Goal: Task Accomplishment & Management: Complete application form

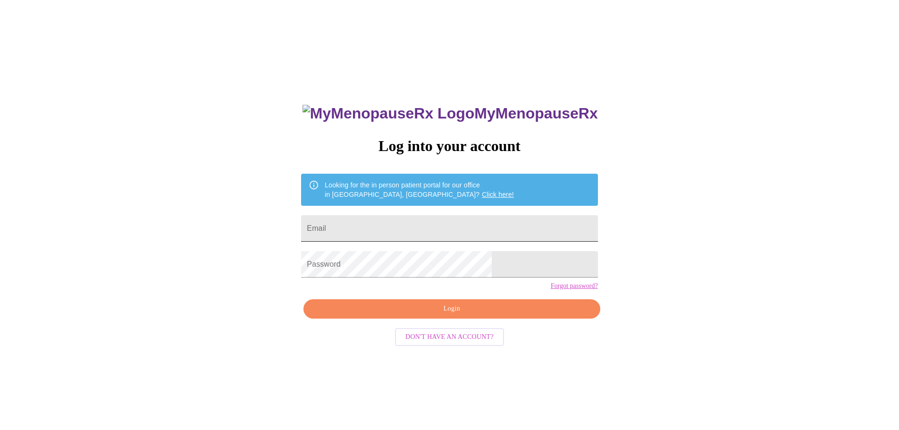
click at [389, 231] on input "Email" at bounding box center [449, 228] width 297 height 26
type input "[EMAIL_ADDRESS][DOMAIN_NAME]"
click at [448, 315] on span "Login" at bounding box center [451, 309] width 275 height 12
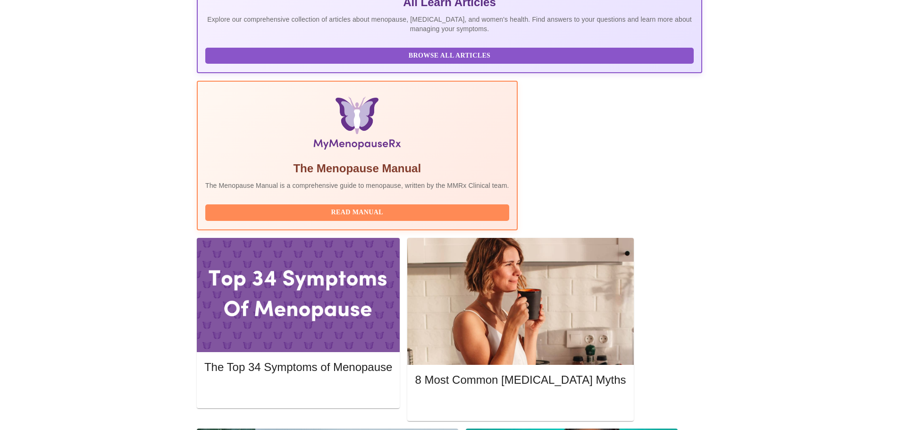
scroll to position [236, 0]
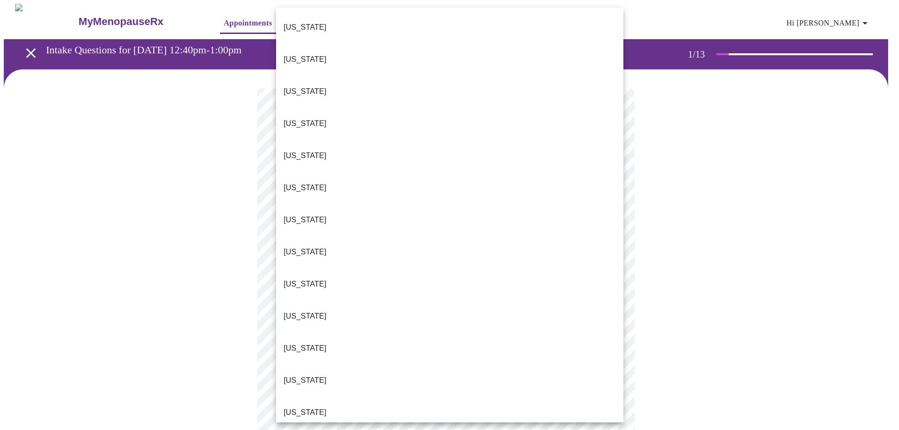
click at [297, 311] on p "[US_STATE]" at bounding box center [305, 316] width 43 height 11
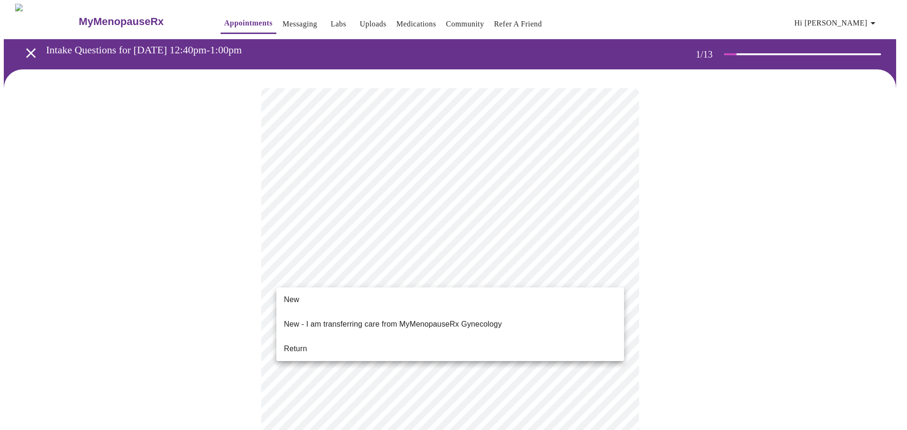
click at [295, 343] on span "Return" at bounding box center [295, 348] width 23 height 11
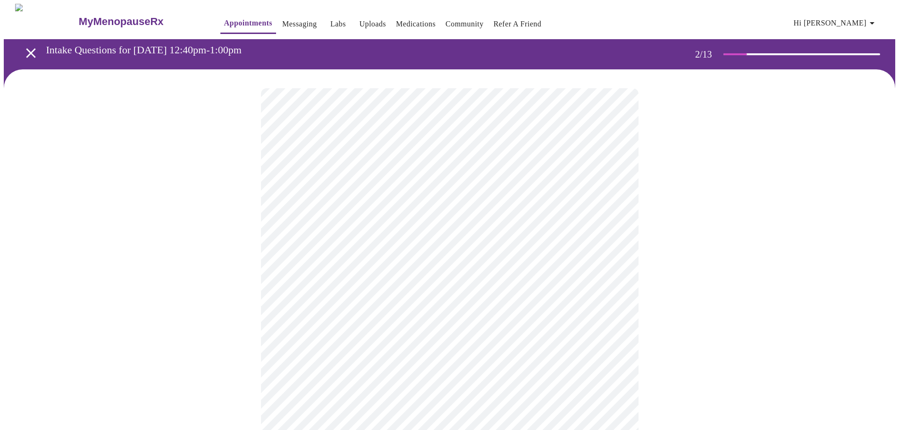
click at [402, 199] on body "MyMenopauseRx Appointments Messaging Labs Uploads Medications Community Refer a…" at bounding box center [450, 331] width 892 height 655
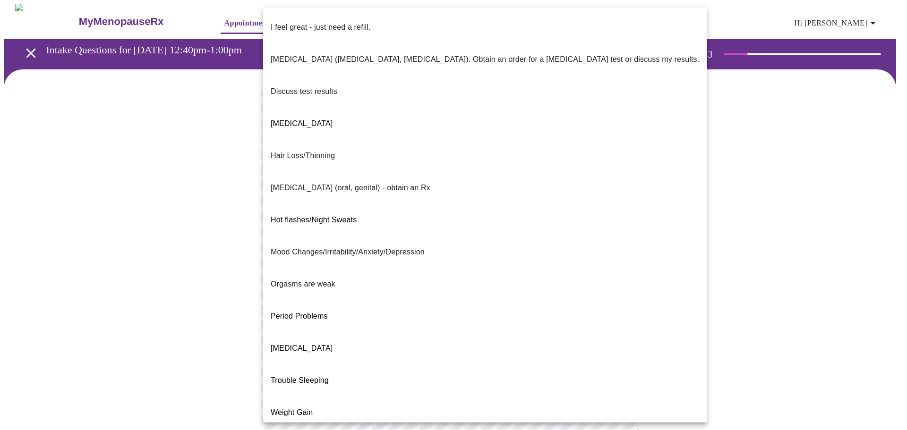
click at [327, 216] on span "Hot flashes/Night Sweats" at bounding box center [314, 220] width 86 height 8
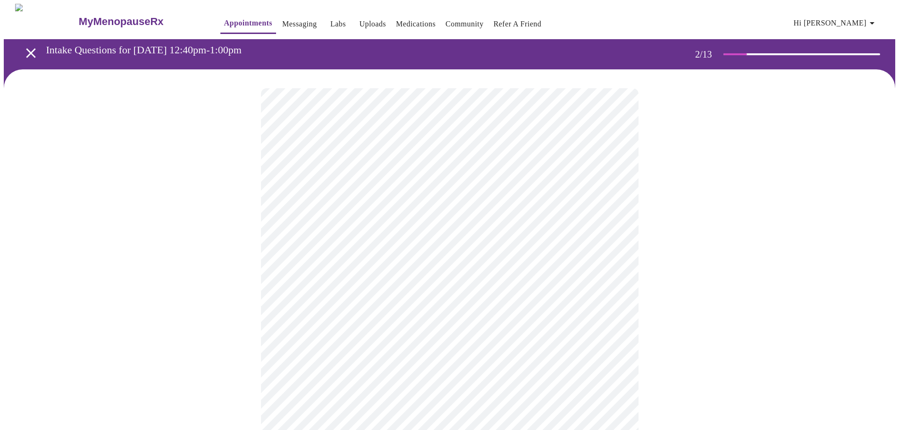
click at [615, 196] on body "MyMenopauseRx Appointments Messaging Labs Uploads Medications Community Refer a…" at bounding box center [450, 329] width 892 height 650
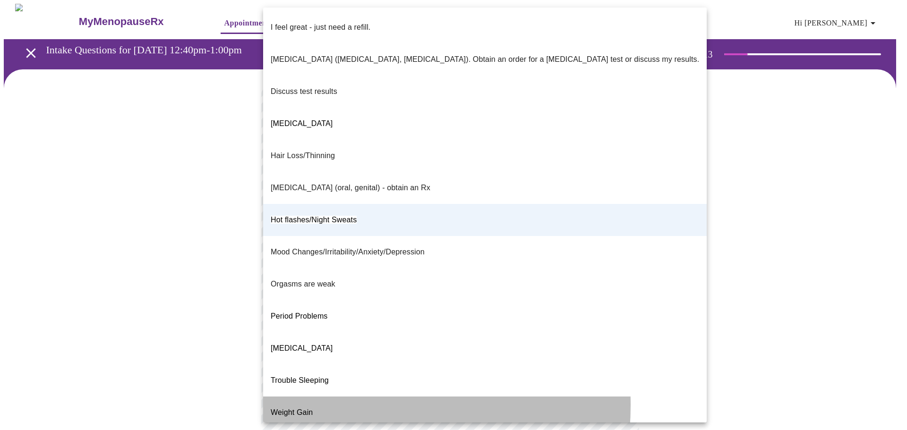
click at [311, 408] on span "Weight Gain" at bounding box center [292, 412] width 42 height 8
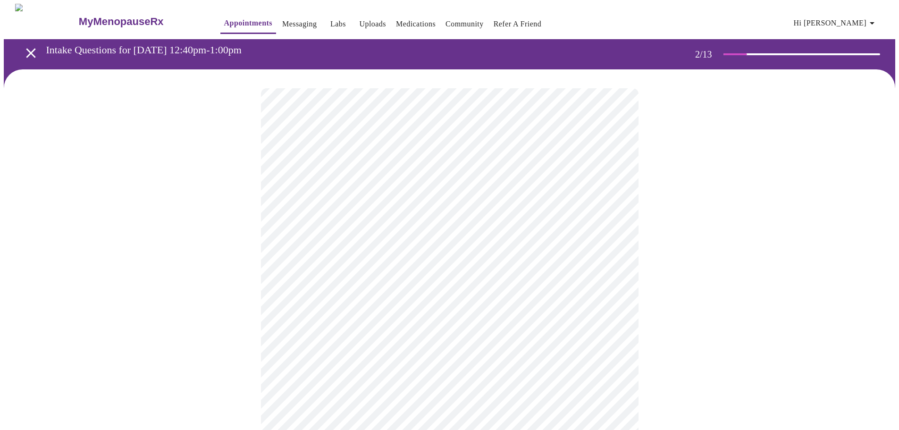
click at [337, 277] on body "MyMenopauseRx Appointments Messaging Labs Uploads Medications Community Refer a…" at bounding box center [450, 329] width 892 height 650
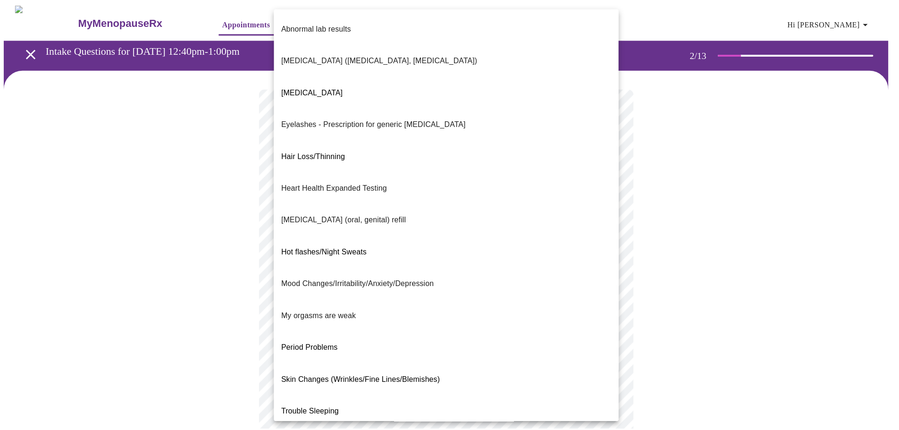
scroll to position [7, 0]
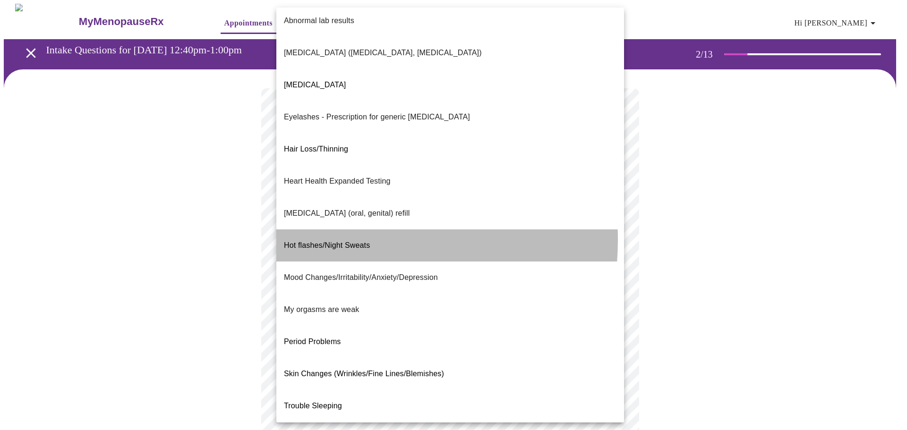
click at [322, 241] on span "Hot flashes/Night Sweats" at bounding box center [327, 245] width 86 height 8
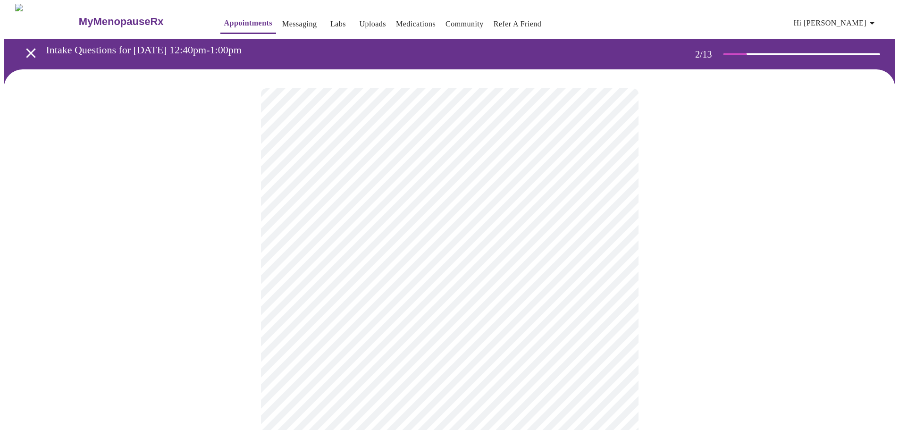
click at [365, 369] on body "MyMenopauseRx Appointments Messaging Labs Uploads Medications Community Refer a…" at bounding box center [450, 326] width 892 height 644
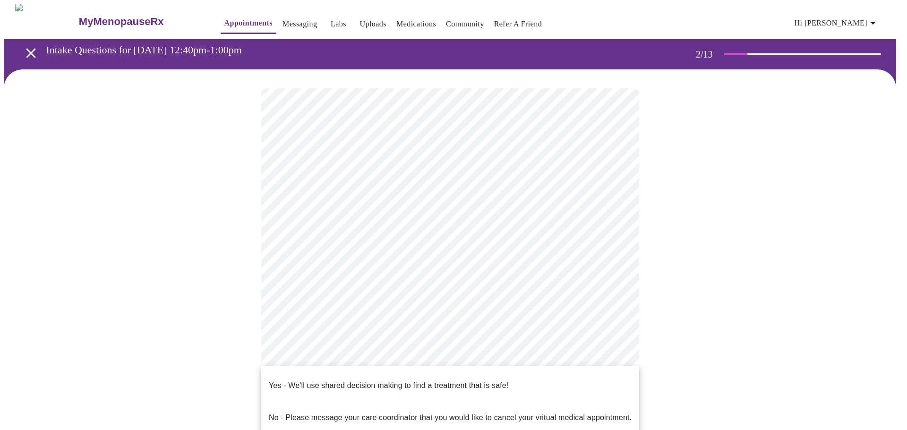
click at [365, 380] on p "Yes - We'll use shared decision making to find a treatment that is safe!" at bounding box center [388, 385] width 239 height 11
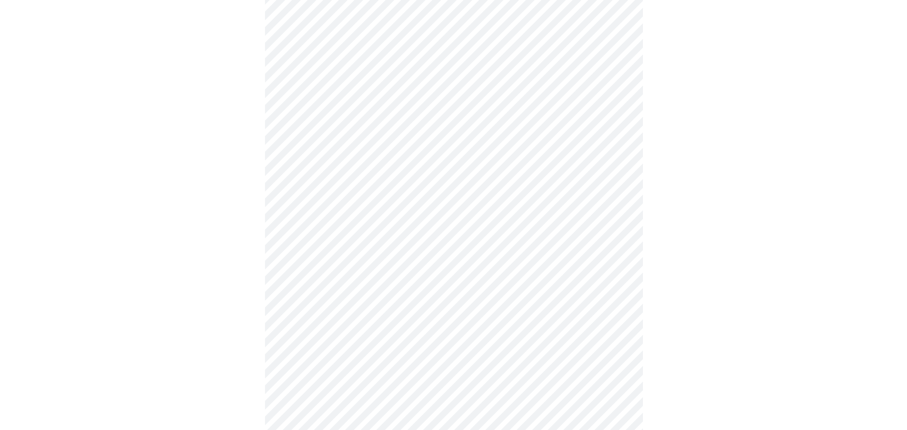
scroll to position [208, 0]
click at [614, 168] on body "MyMenopauseRx Appointments Messaging Labs Uploads Medications Community Refer a…" at bounding box center [453, 115] width 899 height 638
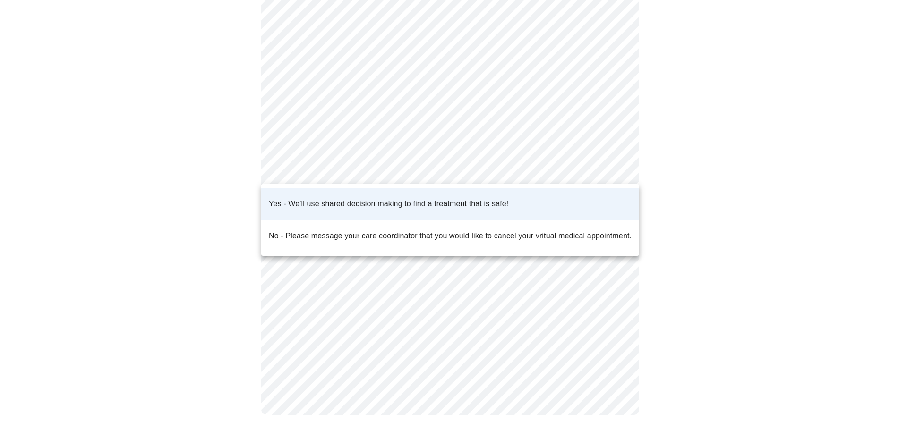
click at [617, 68] on div at bounding box center [453, 215] width 907 height 430
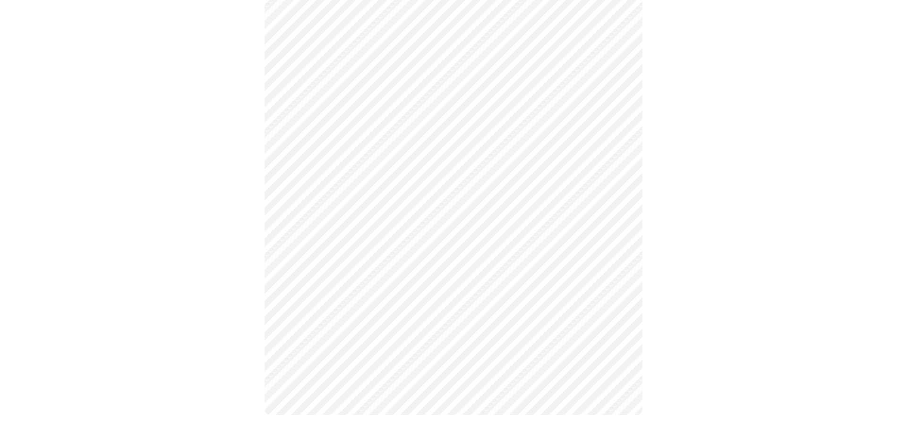
click at [617, 70] on body "MyMenopauseRx Appointments Messaging Labs Uploads Medications Community Refer a…" at bounding box center [453, 115] width 899 height 638
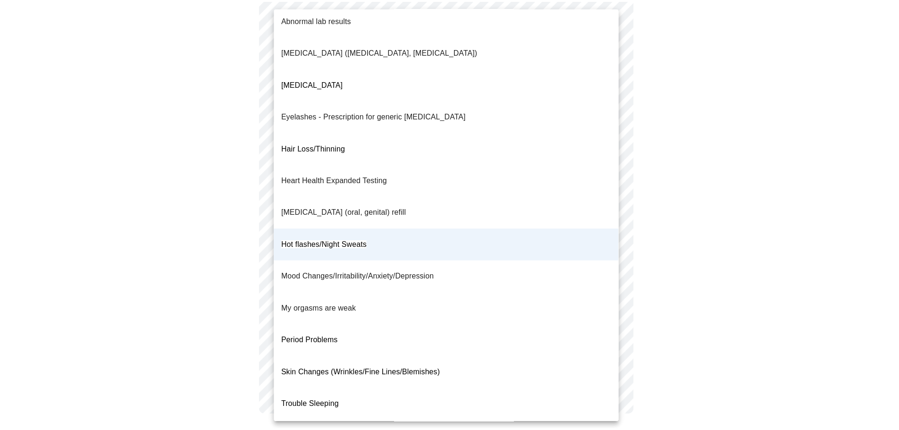
scroll to position [10, 0]
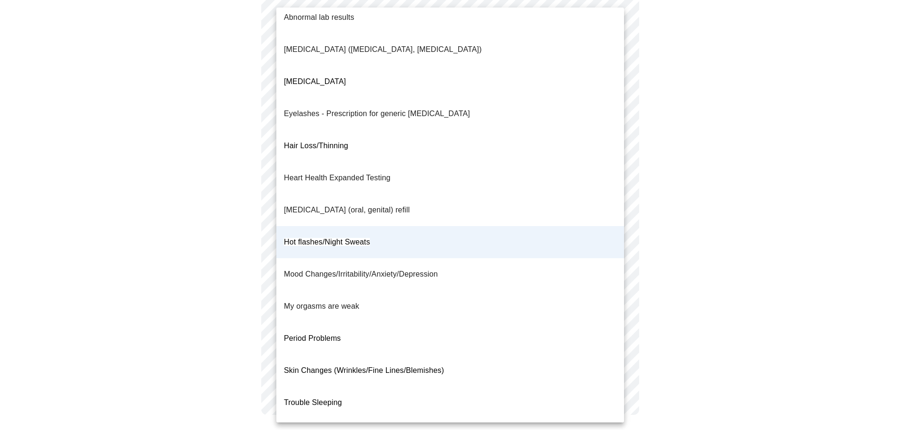
drag, startPoint x: 777, startPoint y: 166, endPoint x: 641, endPoint y: 185, distance: 137.3
click at [776, 166] on div at bounding box center [453, 215] width 907 height 430
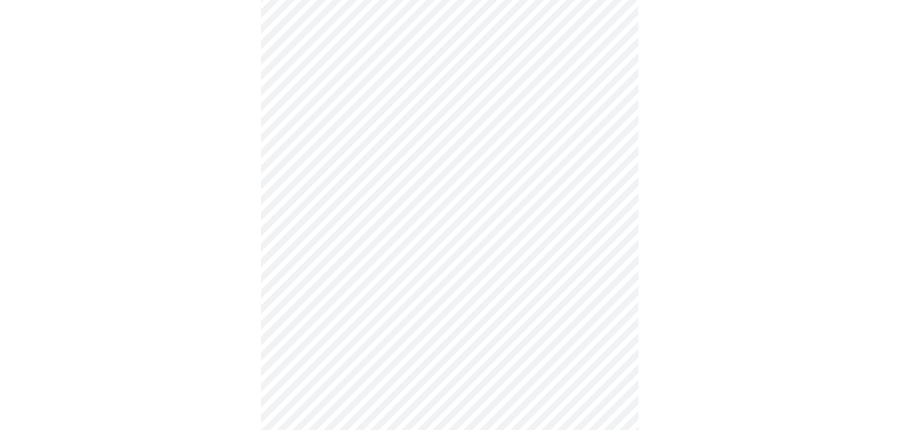
scroll to position [0, 0]
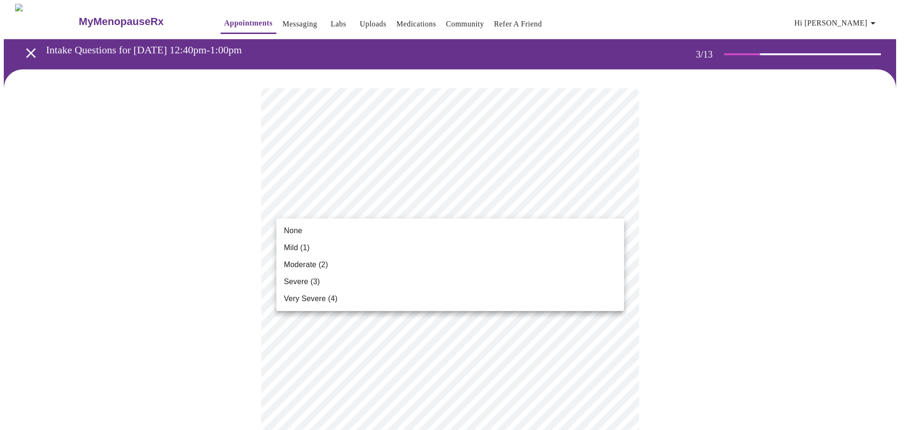
click at [319, 266] on span "Moderate (2)" at bounding box center [306, 264] width 44 height 11
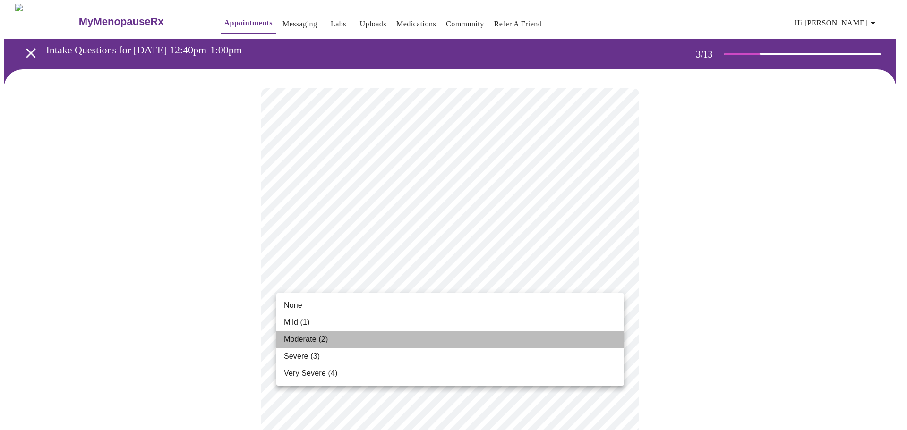
click at [302, 341] on span "Moderate (2)" at bounding box center [306, 339] width 44 height 11
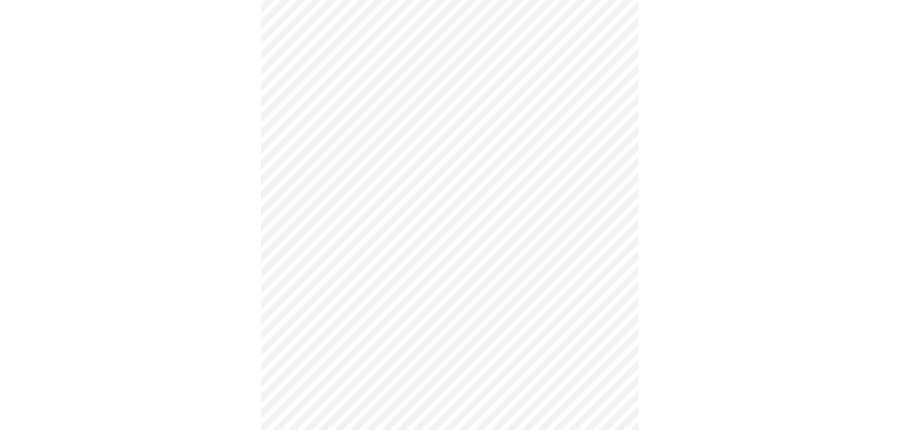
scroll to position [189, 0]
click at [415, 166] on body "MyMenopauseRx Appointments Messaging Labs Uploads Medications Community Refer a…" at bounding box center [450, 429] width 892 height 1229
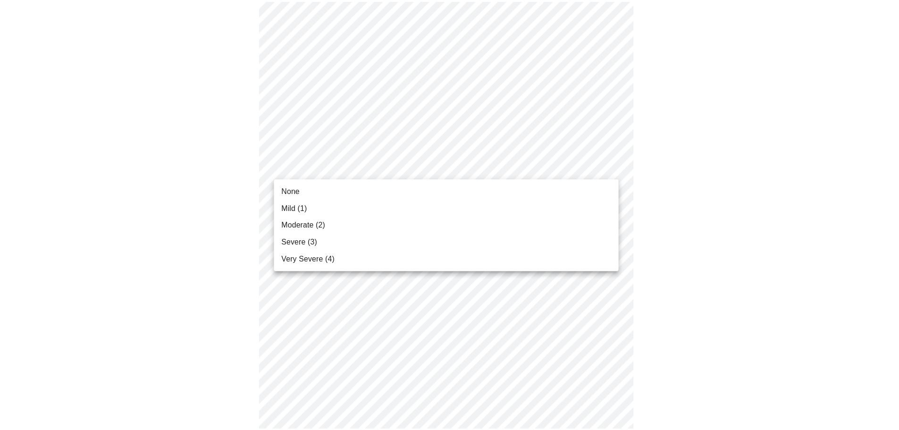
scroll to position [236, 0]
click at [307, 220] on span "Moderate (2)" at bounding box center [306, 225] width 44 height 11
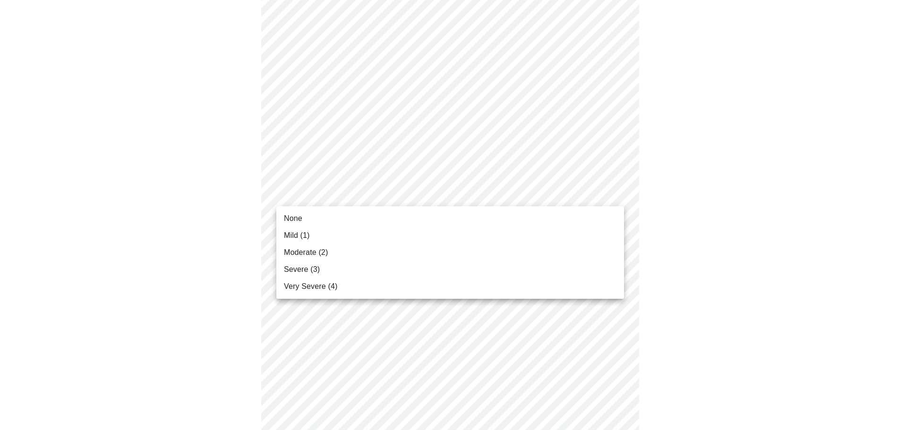
click at [367, 193] on body "MyMenopauseRx Appointments Messaging Labs Uploads Medications Community Refer a…" at bounding box center [453, 376] width 899 height 1216
click at [302, 219] on li "None" at bounding box center [449, 218] width 347 height 17
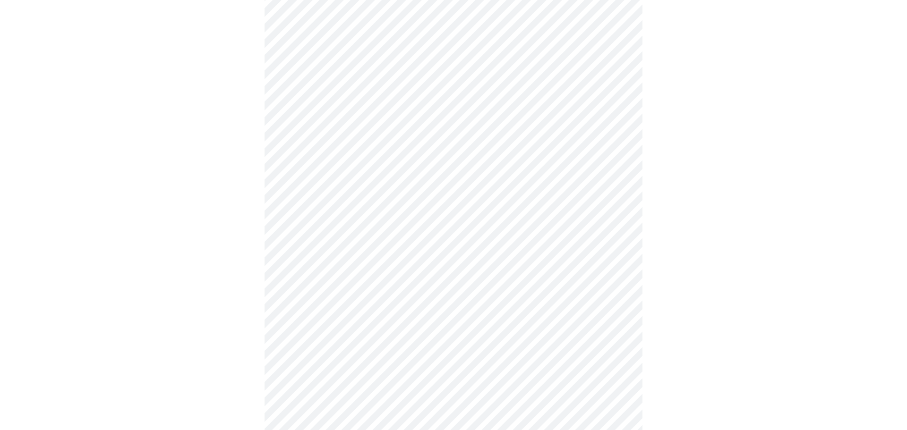
click at [361, 251] on body "MyMenopauseRx Appointments Messaging Labs Uploads Medications Community Refer a…" at bounding box center [453, 369] width 899 height 1203
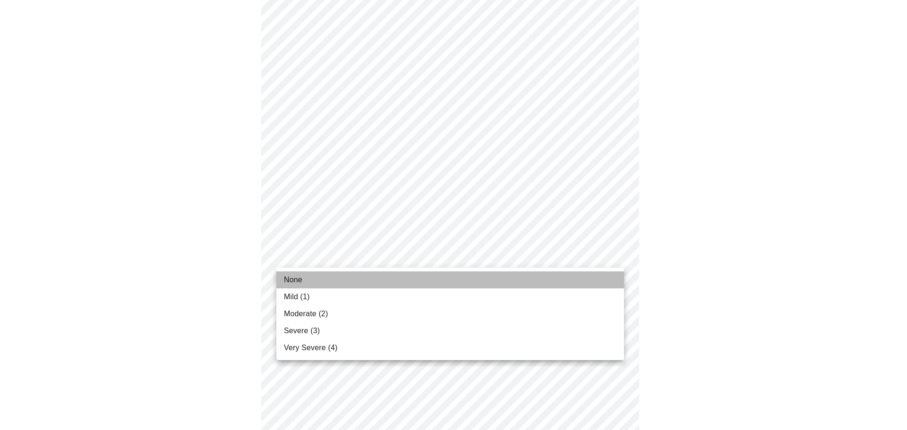
drag, startPoint x: 292, startPoint y: 278, endPoint x: 316, endPoint y: 279, distance: 24.1
click at [293, 279] on span "None" at bounding box center [293, 279] width 18 height 11
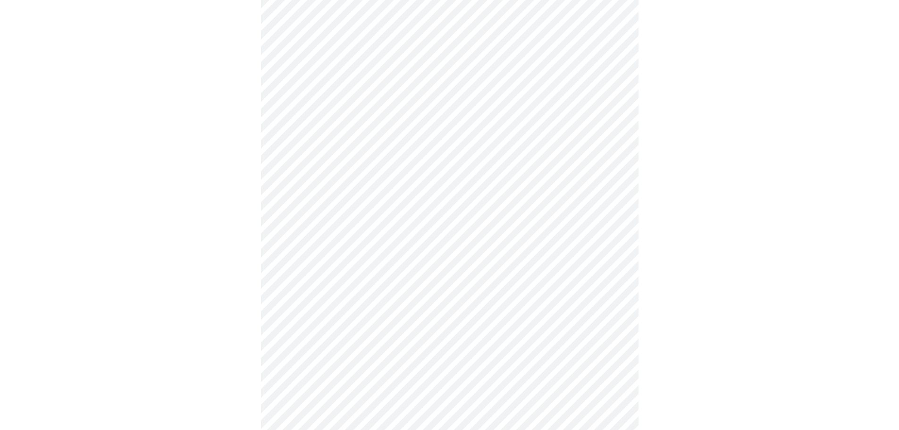
scroll to position [330, 0]
click at [375, 222] on body "MyMenopauseRx Appointments Messaging Labs Uploads Medications Community Refer a…" at bounding box center [453, 268] width 899 height 1190
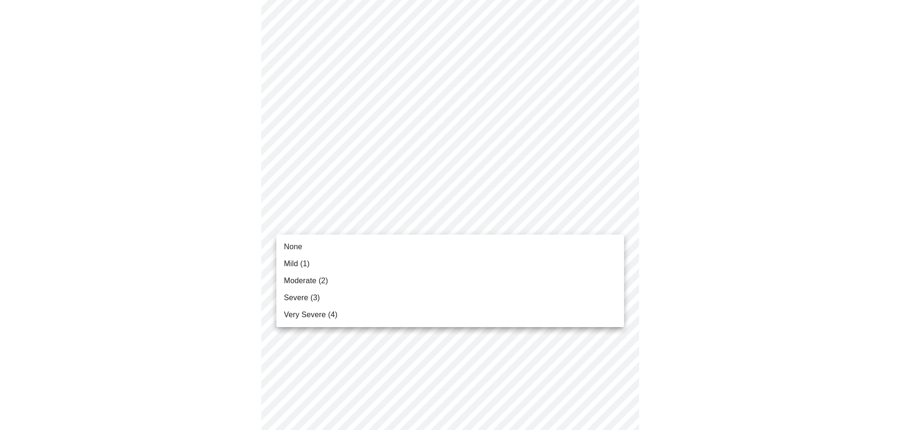
drag, startPoint x: 296, startPoint y: 278, endPoint x: 326, endPoint y: 267, distance: 32.0
click at [297, 275] on span "Moderate (2)" at bounding box center [306, 280] width 44 height 11
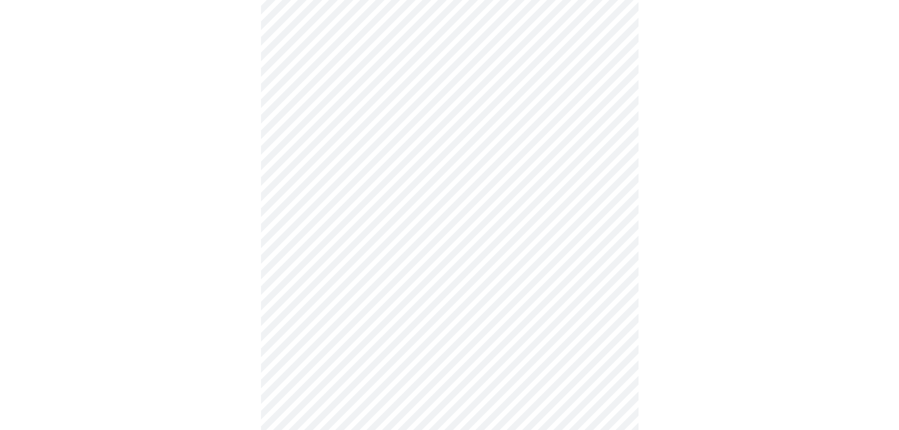
scroll to position [519, 0]
click at [405, 107] on body "MyMenopauseRx Appointments Messaging Labs Uploads Medications Community Refer a…" at bounding box center [450, 72] width 892 height 1177
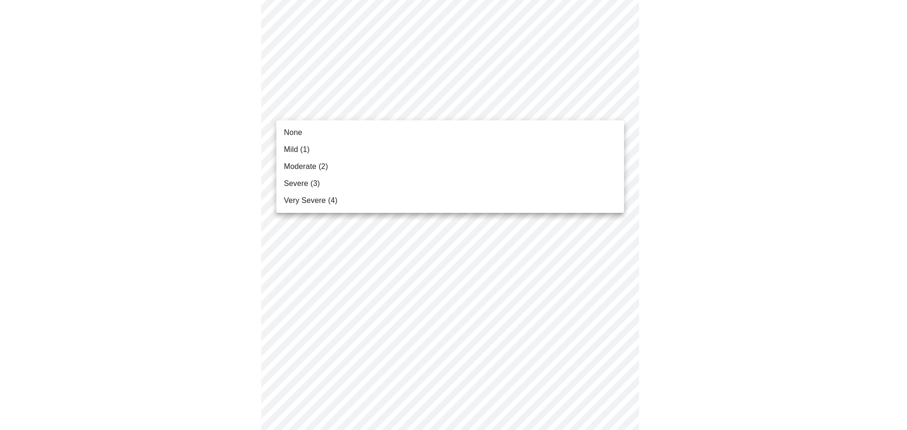
click at [306, 181] on span "Severe (3)" at bounding box center [302, 183] width 36 height 11
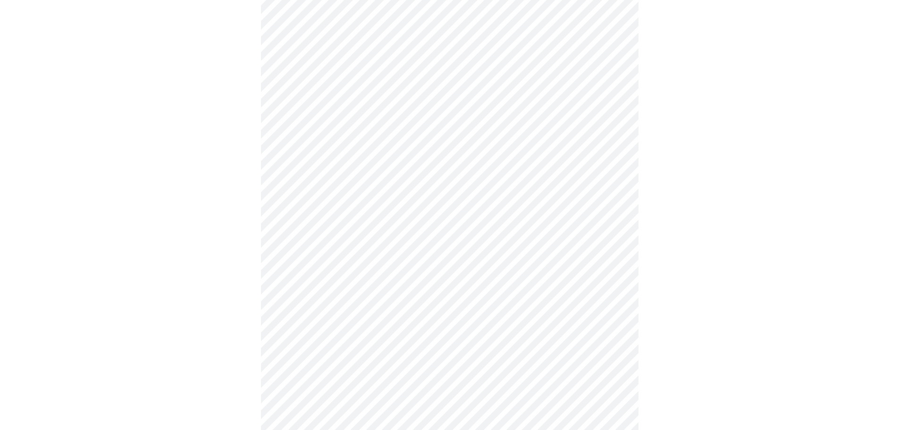
click at [361, 182] on body "MyMenopauseRx Appointments Messaging Labs Uploads Medications Community Refer a…" at bounding box center [450, 65] width 892 height 1163
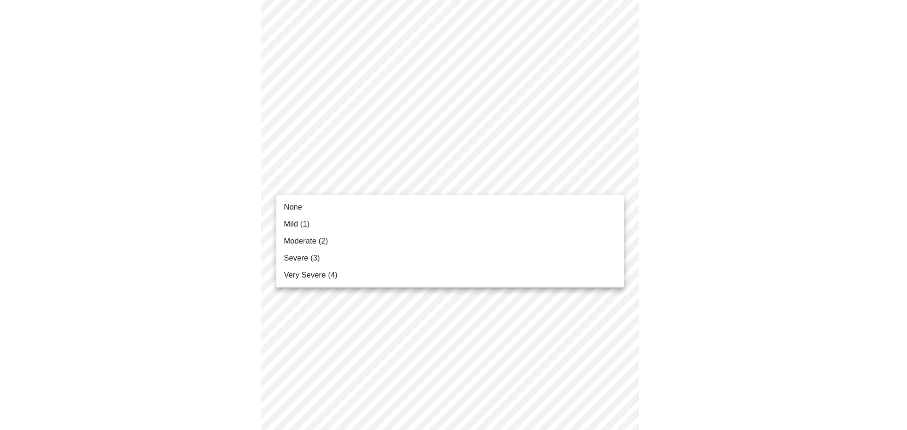
click at [310, 238] on span "Moderate (2)" at bounding box center [306, 241] width 44 height 11
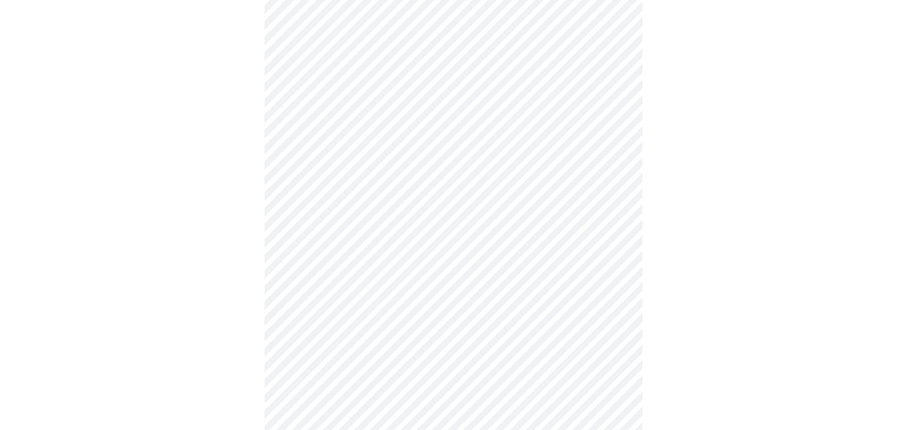
click at [364, 257] on body "MyMenopauseRx Appointments Messaging Labs Uploads Medications Community Refer a…" at bounding box center [453, 59] width 899 height 1150
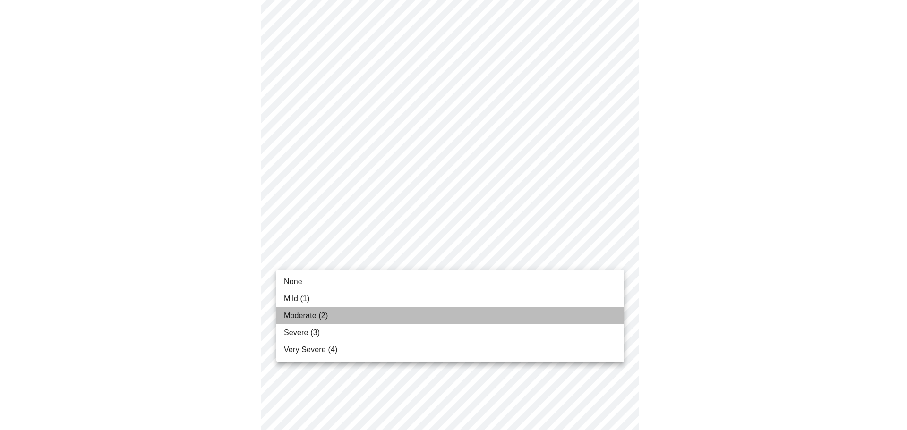
click at [309, 315] on span "Moderate (2)" at bounding box center [306, 315] width 44 height 11
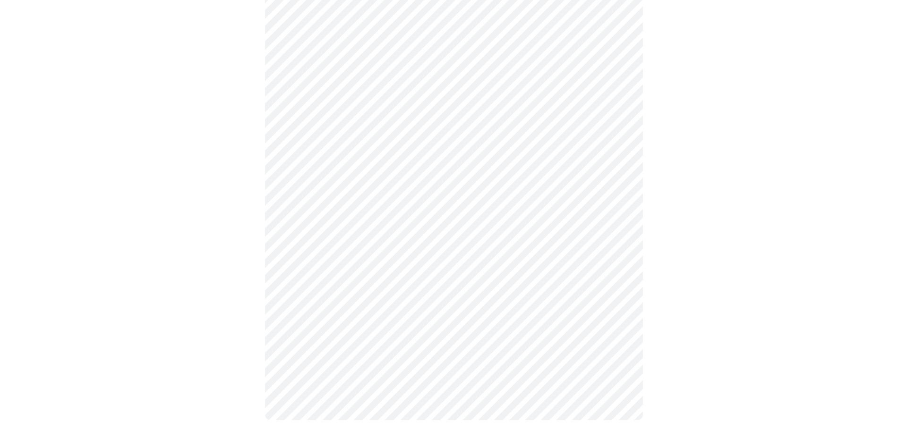
scroll to position [707, 0]
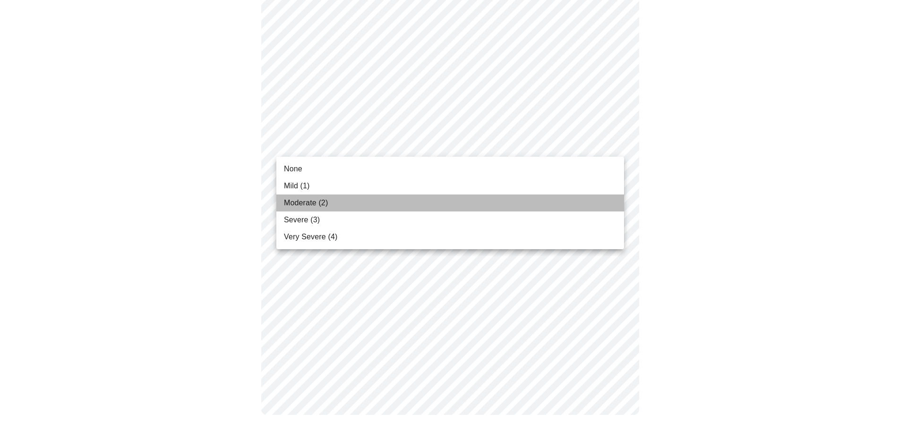
click at [305, 203] on span "Moderate (2)" at bounding box center [306, 202] width 44 height 11
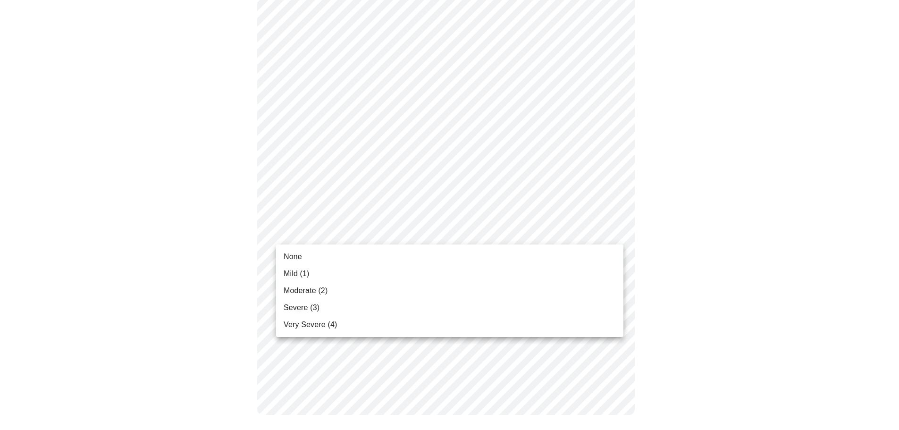
click at [294, 305] on span "Severe (3)" at bounding box center [302, 307] width 36 height 11
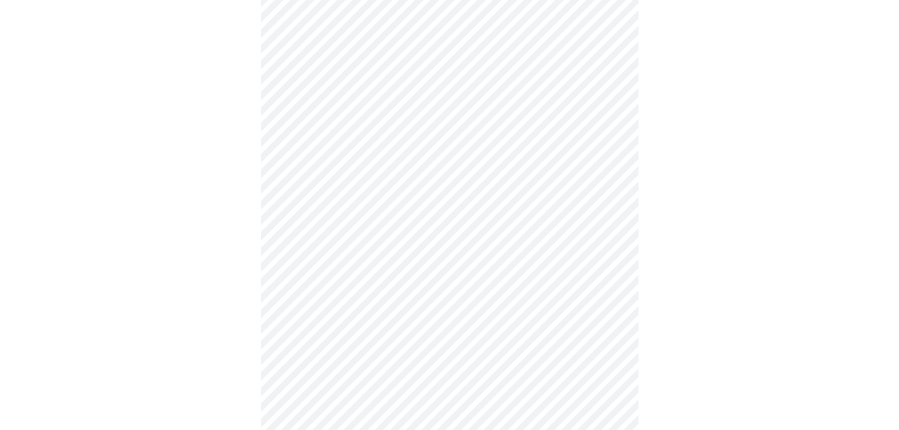
scroll to position [425, 0]
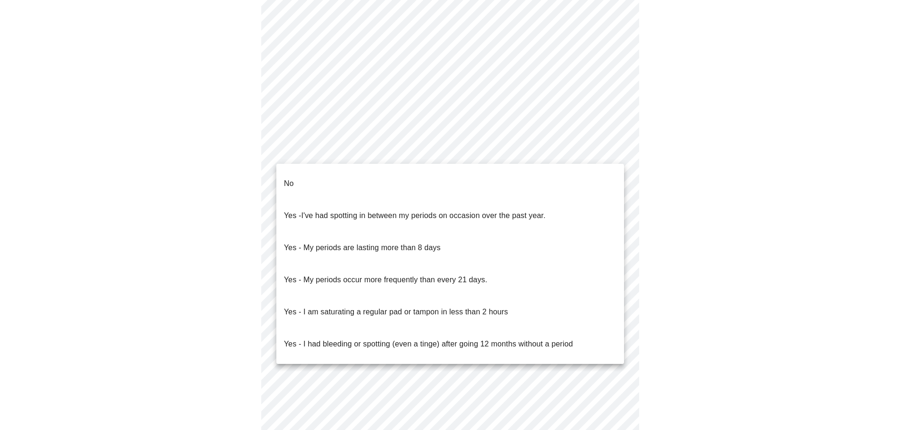
click at [375, 153] on body "MyMenopauseRx Appointments Messaging Labs Uploads Medications Community Refer a…" at bounding box center [453, 45] width 899 height 932
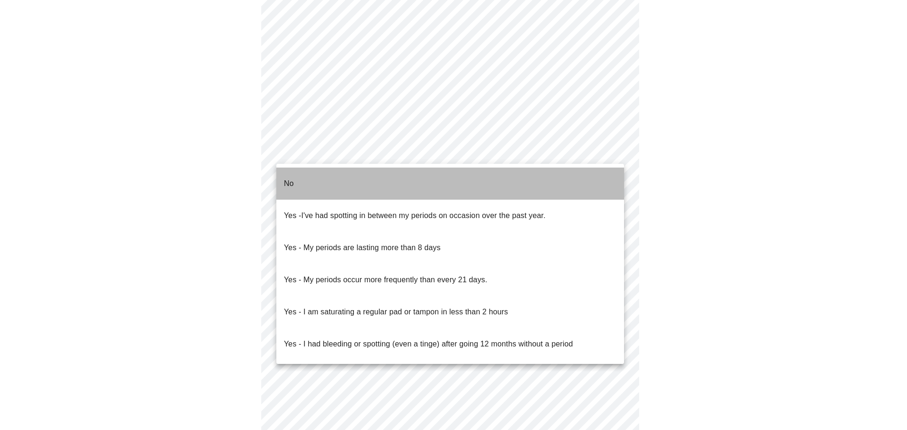
click at [288, 178] on p "No" at bounding box center [289, 183] width 10 height 11
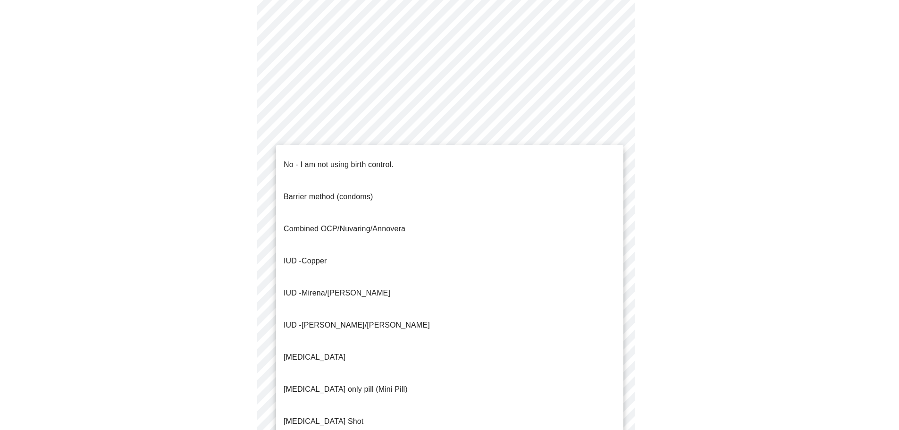
click at [327, 225] on body "MyMenopauseRx Appointments Messaging Labs Uploads Medications Community Refer a…" at bounding box center [450, 42] width 892 height 926
click at [303, 160] on p "No - I am not using birth control." at bounding box center [339, 164] width 110 height 11
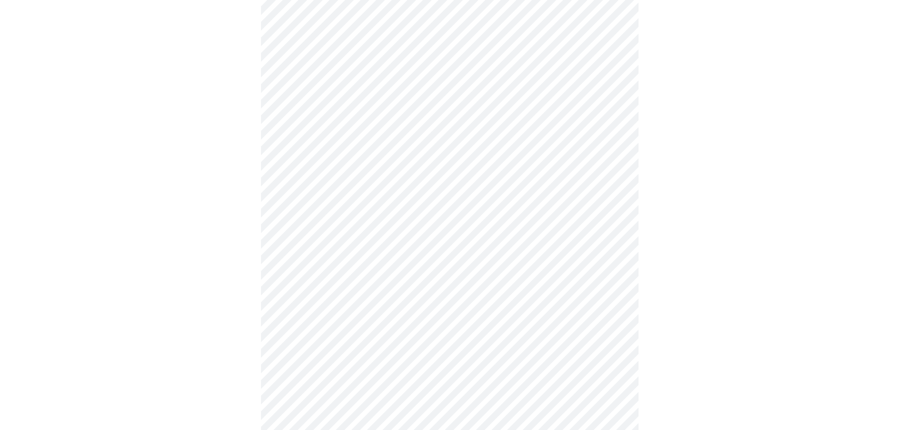
click at [324, 286] on body "MyMenopauseRx Appointments Messaging Labs Uploads Medications Community Refer a…" at bounding box center [450, 39] width 892 height 921
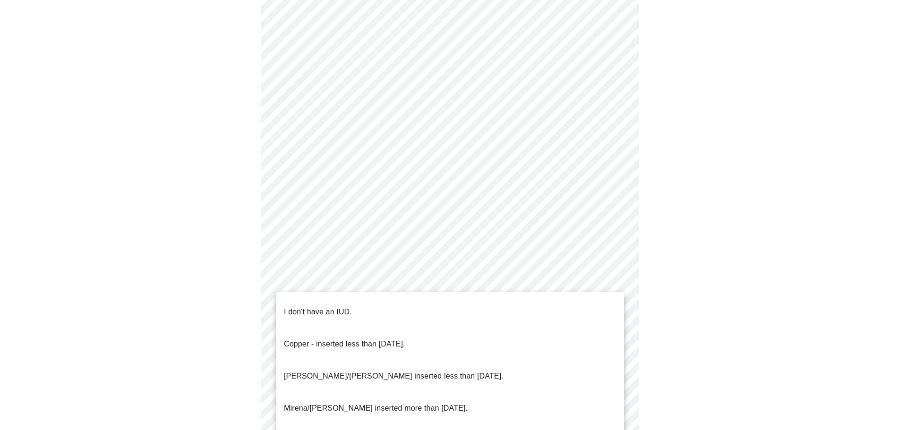
click at [328, 306] on p "I don't have an IUD." at bounding box center [318, 311] width 68 height 11
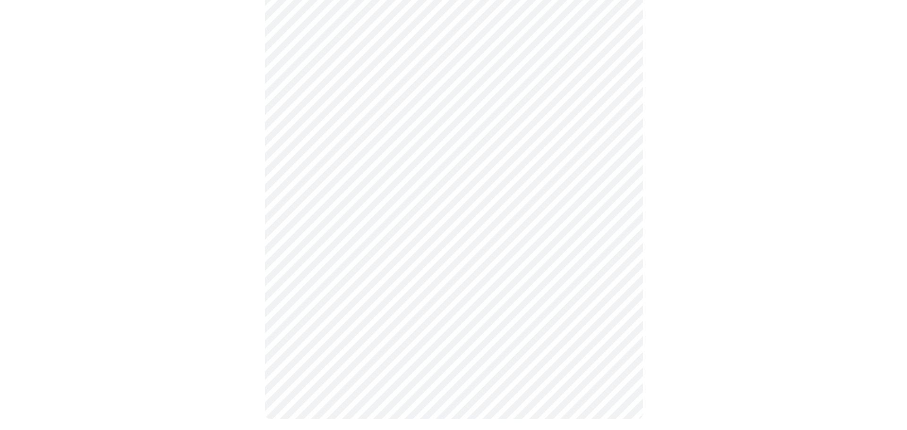
scroll to position [485, 0]
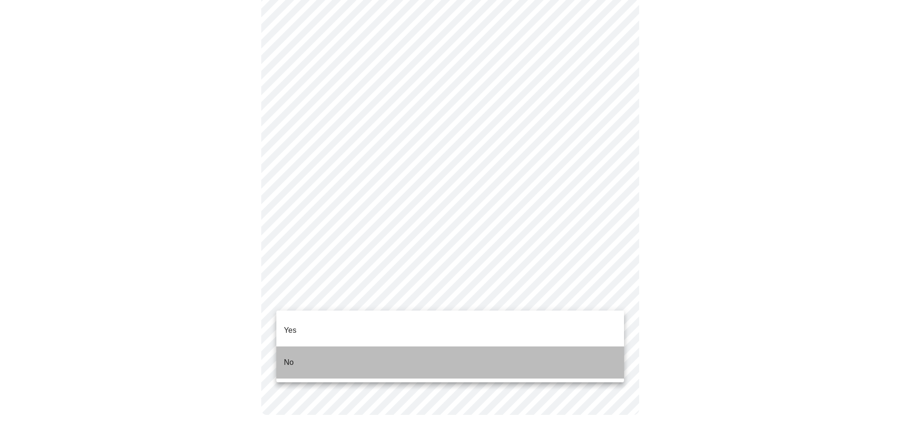
click at [288, 357] on p "No" at bounding box center [289, 362] width 10 height 11
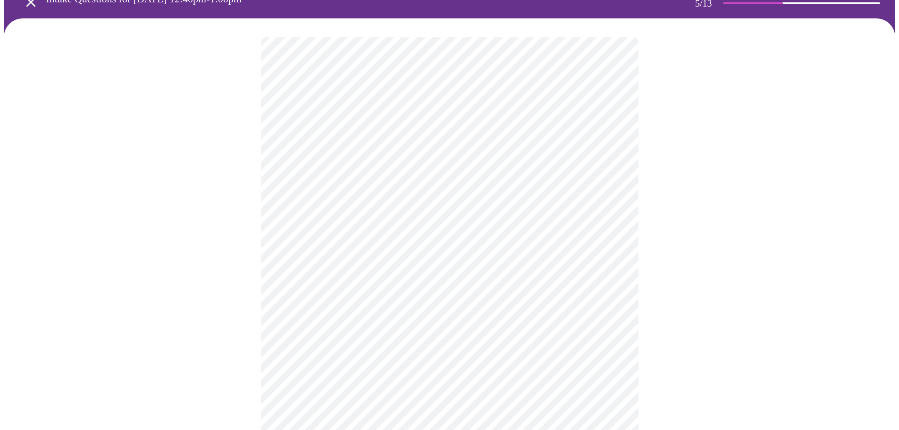
scroll to position [47, 0]
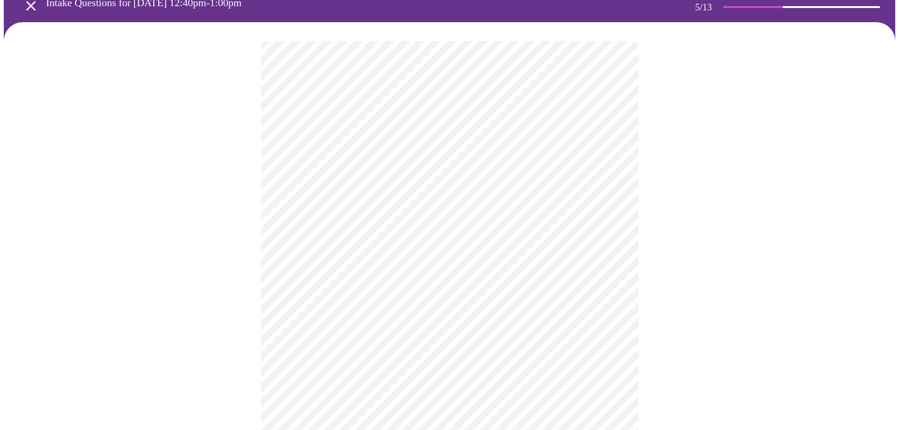
click at [349, 206] on body "MyMenopauseRx Appointments Messaging Labs Uploads Medications Community Refer a…" at bounding box center [450, 306] width 892 height 698
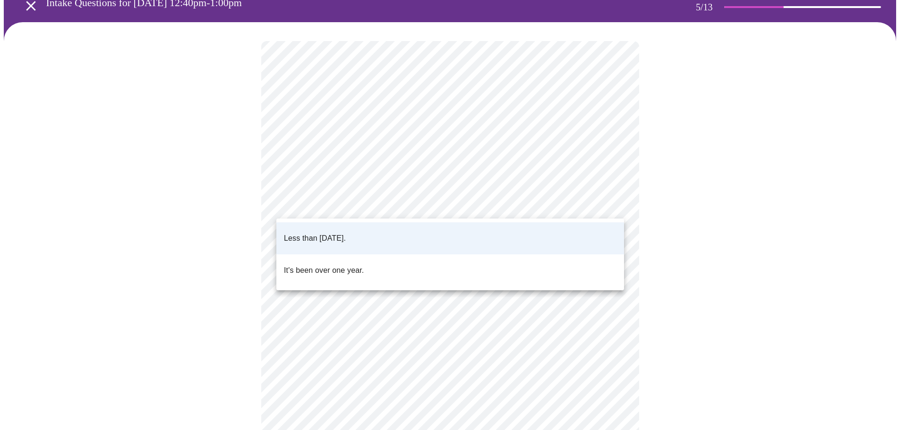
click at [335, 233] on p "Less than [DATE]." at bounding box center [315, 238] width 62 height 11
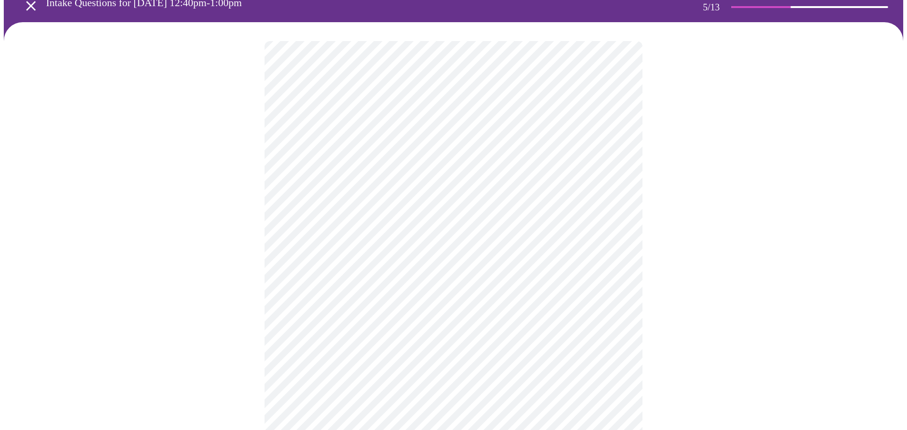
click at [355, 279] on body "MyMenopauseRx Appointments Messaging Labs Uploads Medications Community Refer a…" at bounding box center [453, 306] width 899 height 698
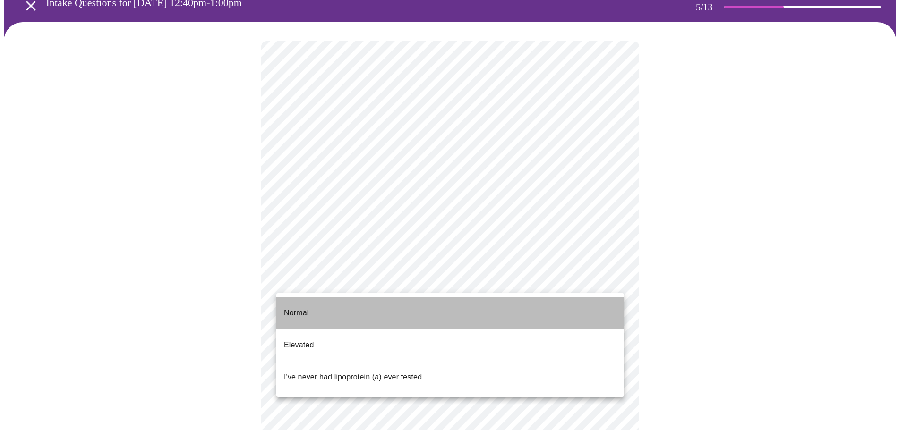
click at [297, 307] on p "Normal" at bounding box center [296, 312] width 25 height 11
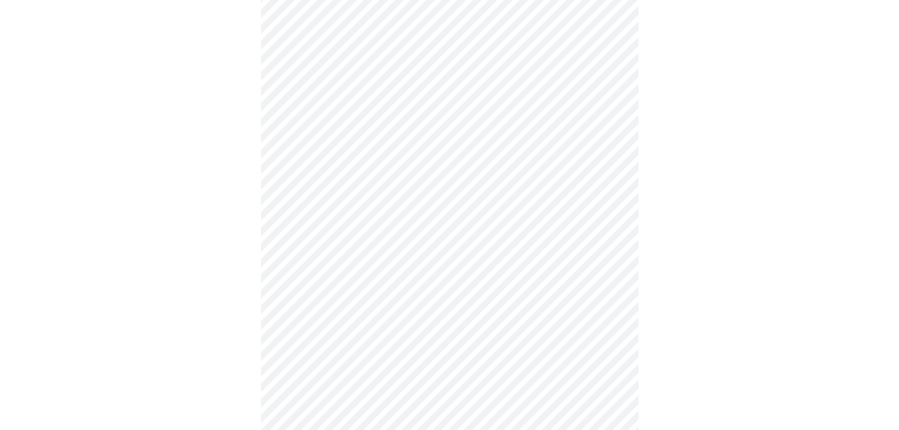
scroll to position [2313, 0]
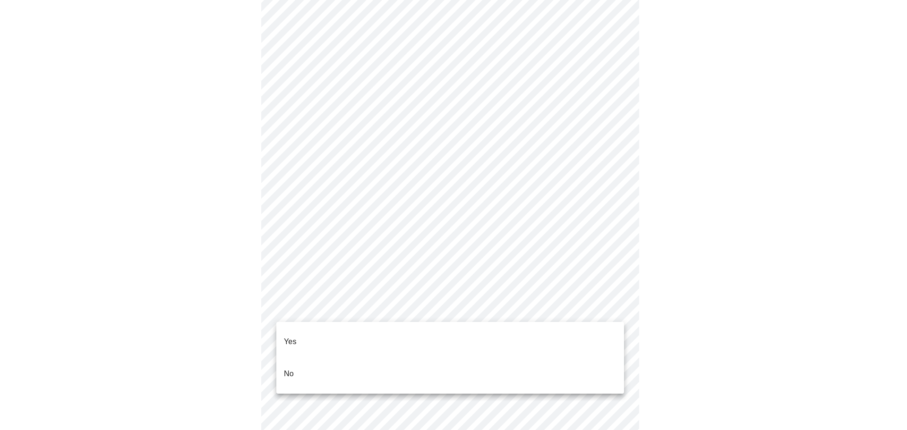
click at [305, 358] on li "No" at bounding box center [449, 374] width 347 height 32
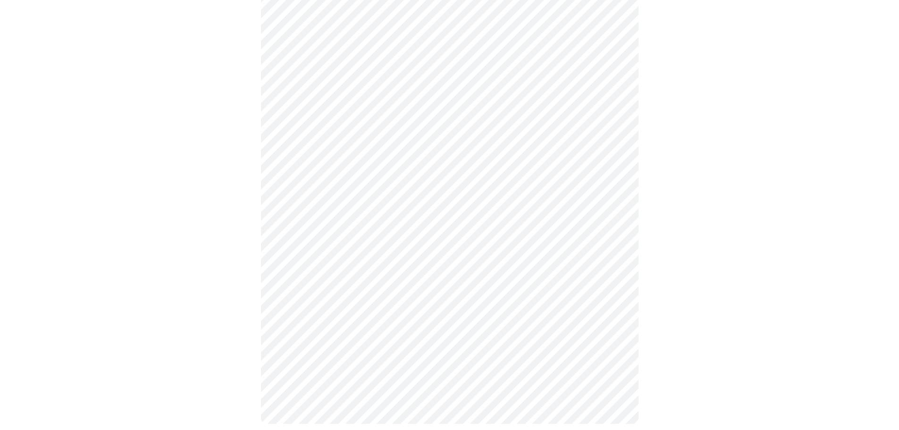
scroll to position [384, 0]
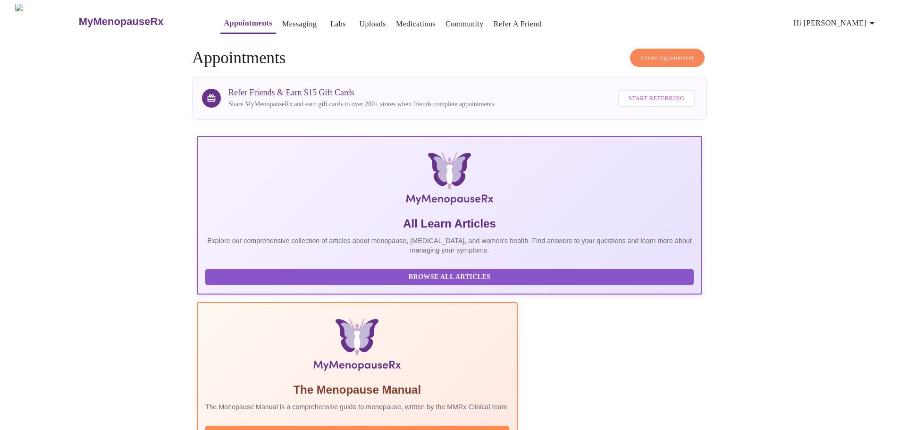
click at [848, 19] on span "Hi [PERSON_NAME]" at bounding box center [836, 23] width 84 height 13
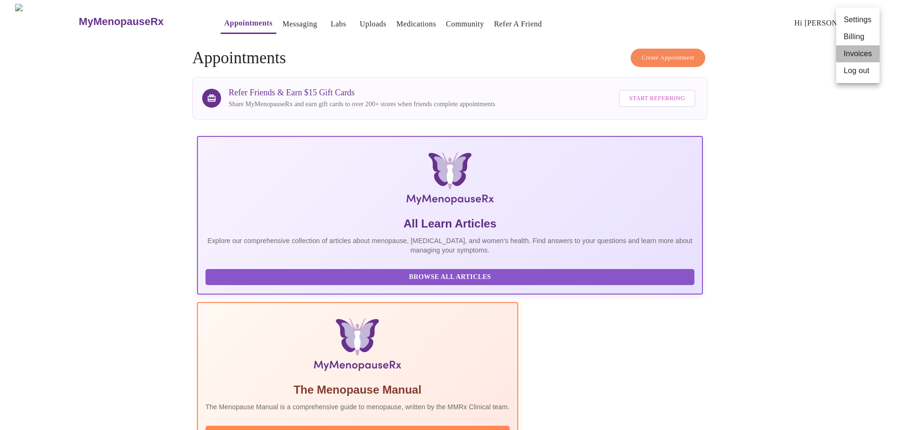
click at [851, 54] on li "Invoices" at bounding box center [857, 53] width 43 height 17
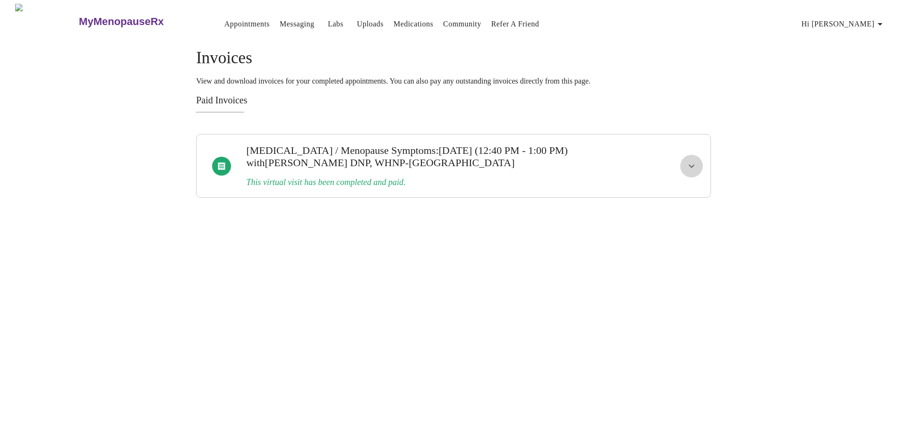
click at [689, 162] on icon "show more" at bounding box center [691, 166] width 11 height 11
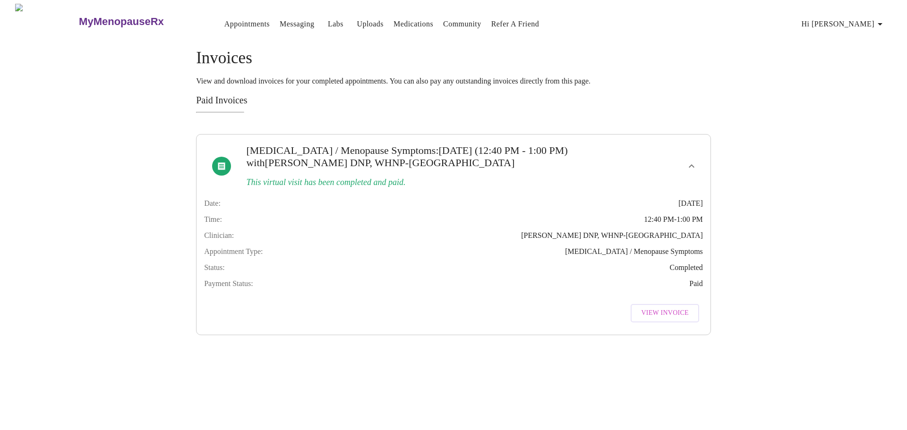
click at [661, 319] on span "View Invoice" at bounding box center [664, 313] width 47 height 12
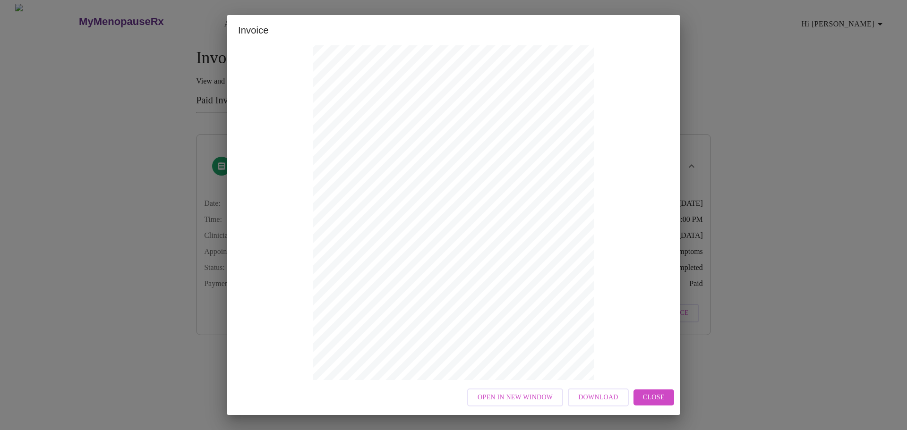
scroll to position [93, 0]
drag, startPoint x: 652, startPoint y: 397, endPoint x: 647, endPoint y: 383, distance: 14.6
click at [653, 397] on span "Close" at bounding box center [654, 398] width 22 height 12
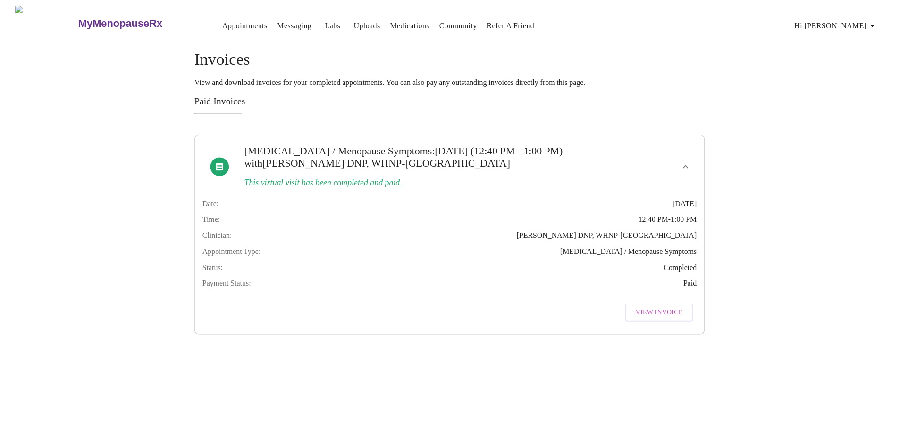
scroll to position [0, 0]
click at [867, 23] on span "Hi [PERSON_NAME]" at bounding box center [843, 23] width 84 height 13
click at [861, 40] on li "Billing" at bounding box center [864, 37] width 43 height 17
